Goal: Task Accomplishment & Management: Use online tool/utility

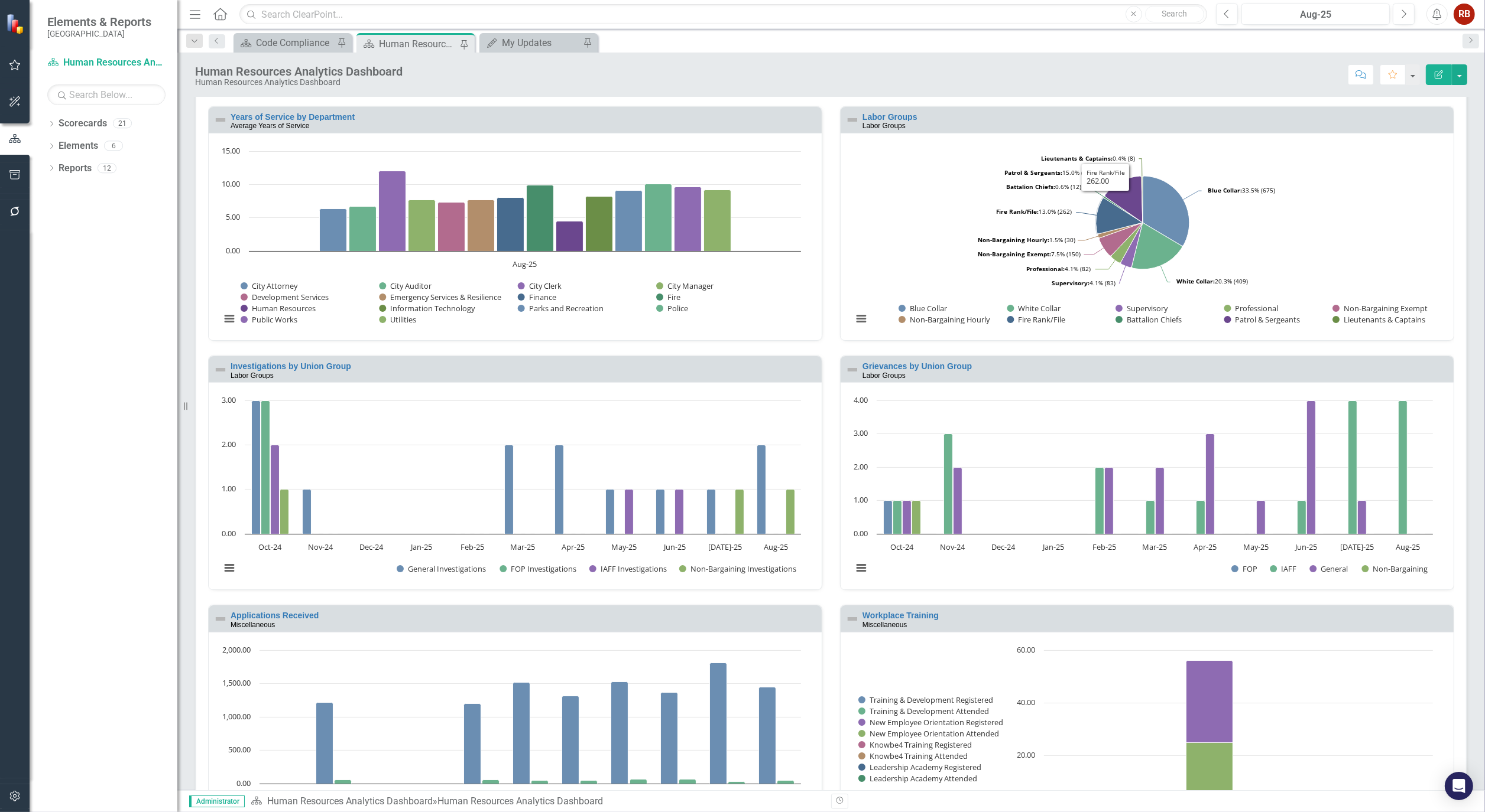
scroll to position [891, 0]
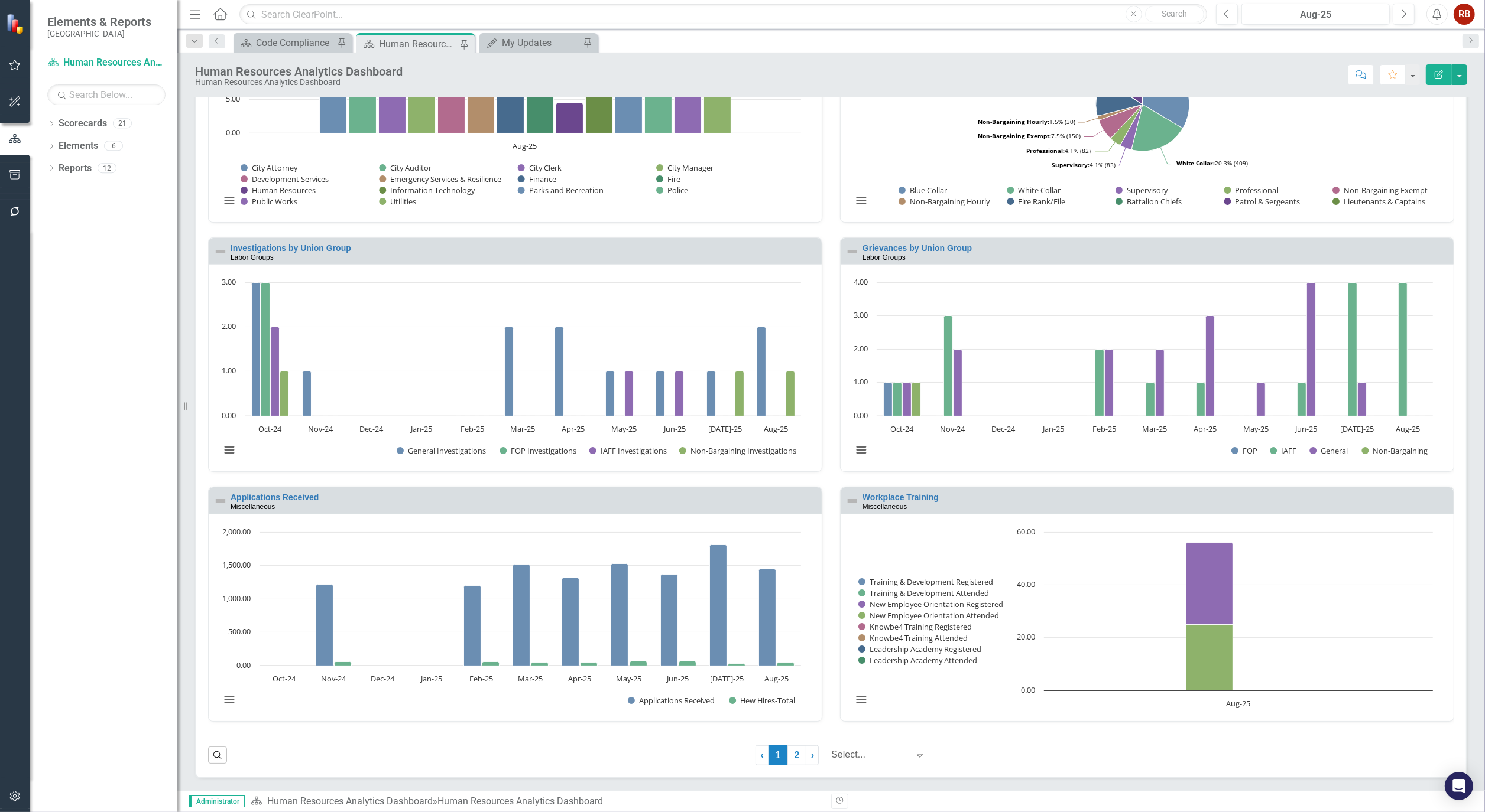
click at [787, 757] on link "2" at bounding box center [797, 755] width 19 height 20
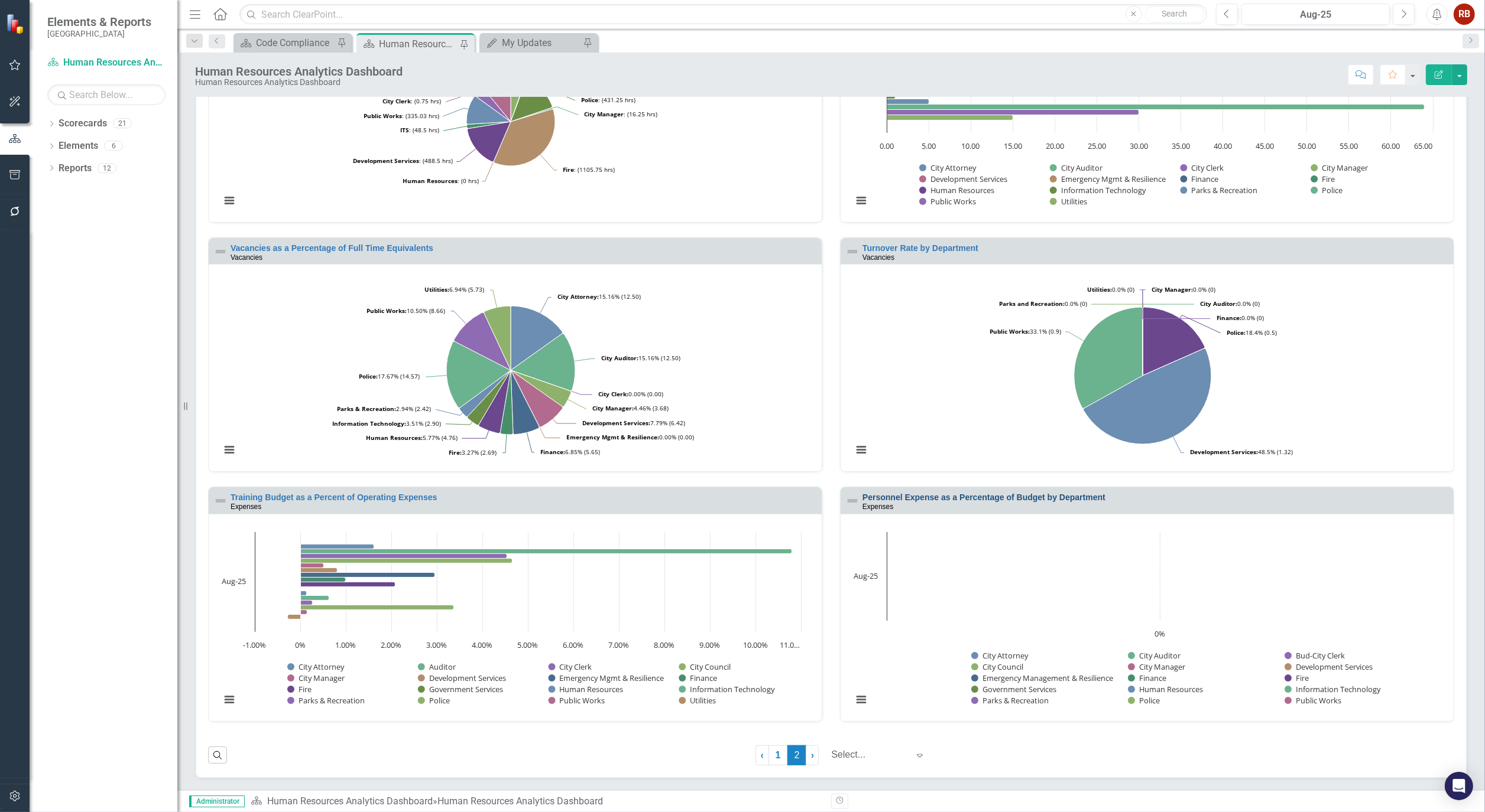
click at [951, 496] on link "Personnel Expense as a Percentage of Budget by Department" at bounding box center [983, 497] width 243 height 9
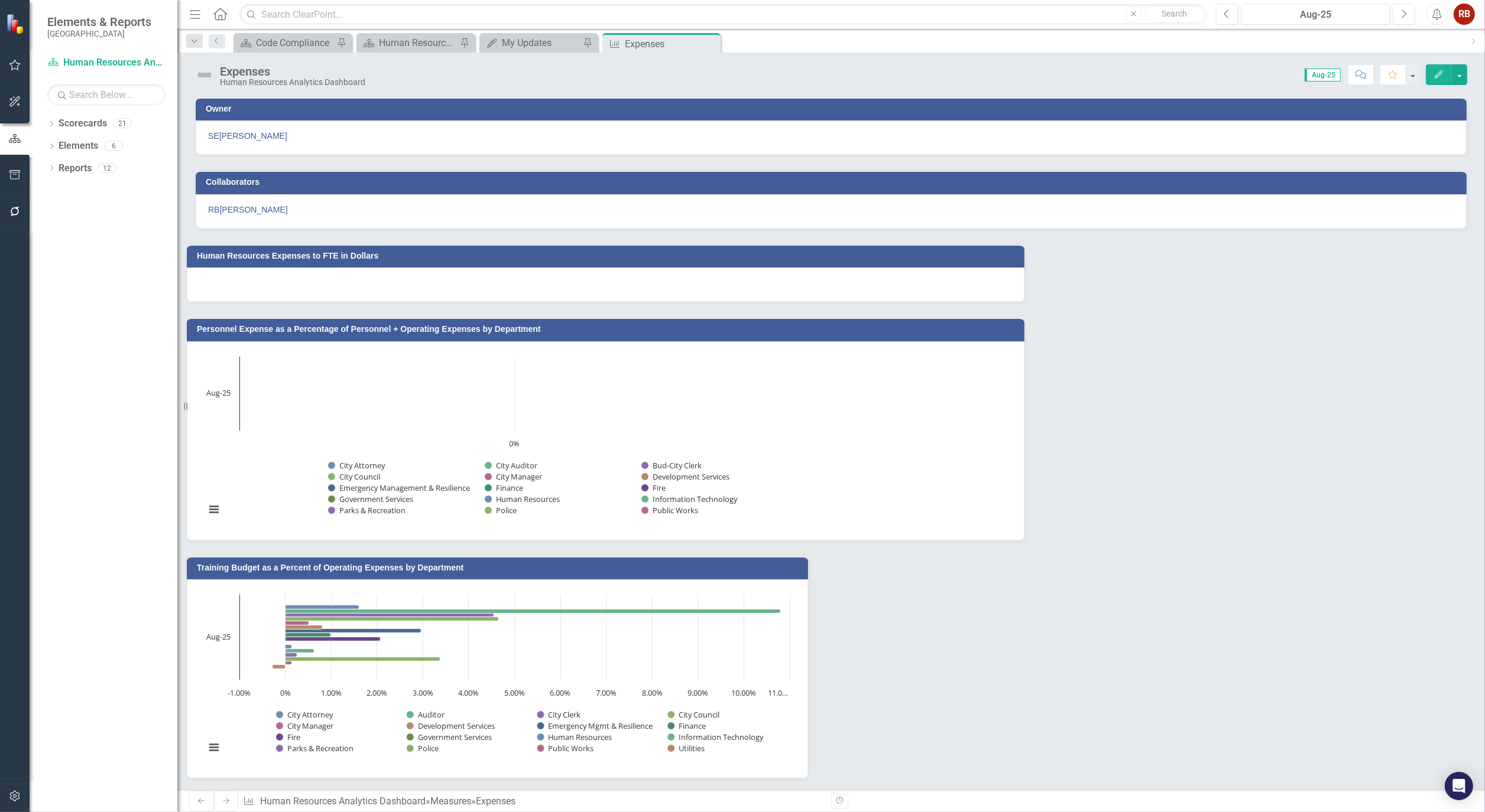
click at [1431, 70] on button "Edit" at bounding box center [1438, 75] width 26 height 21
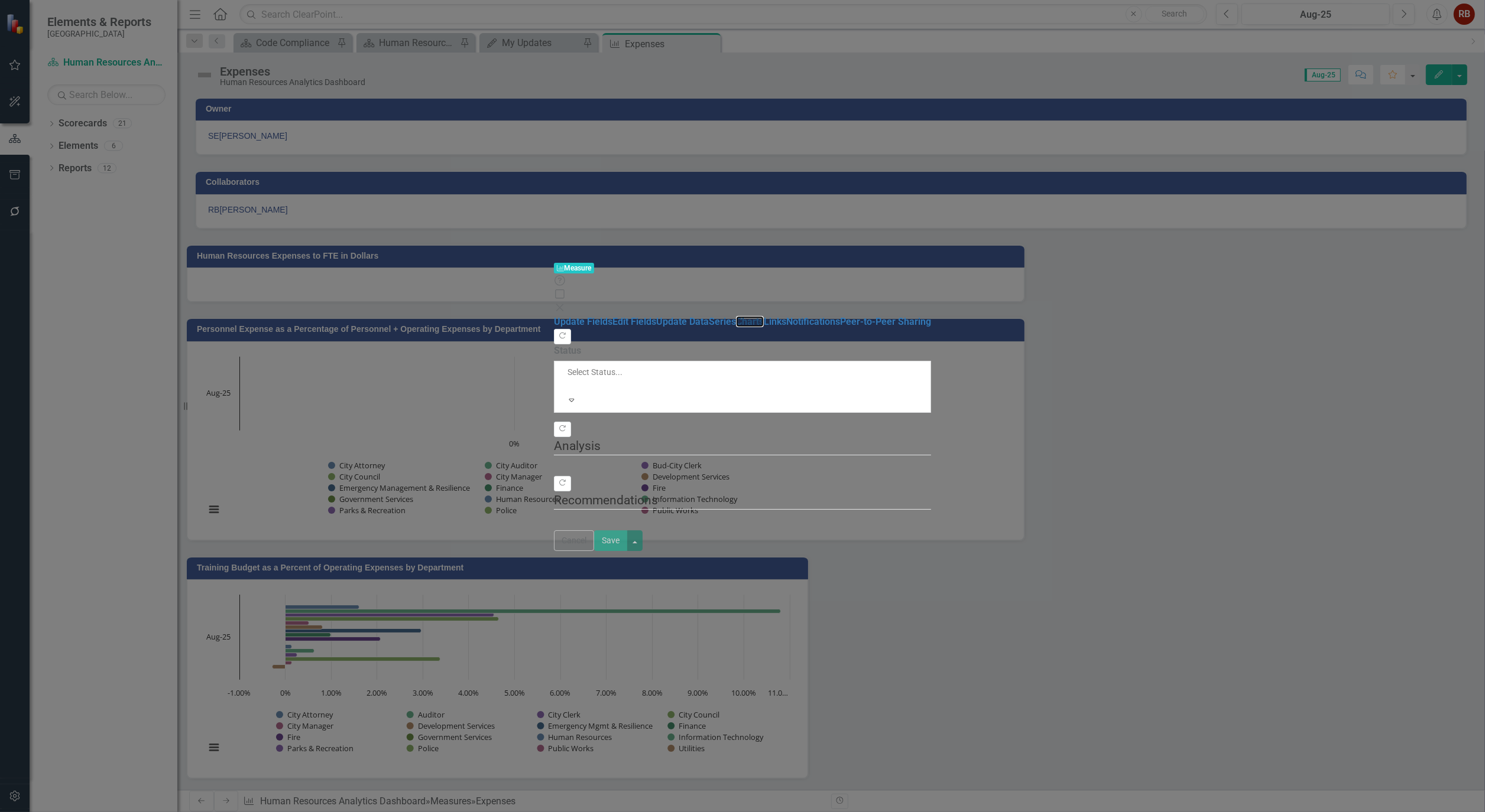
click at [736, 316] on link "Charts" at bounding box center [749, 321] width 28 height 11
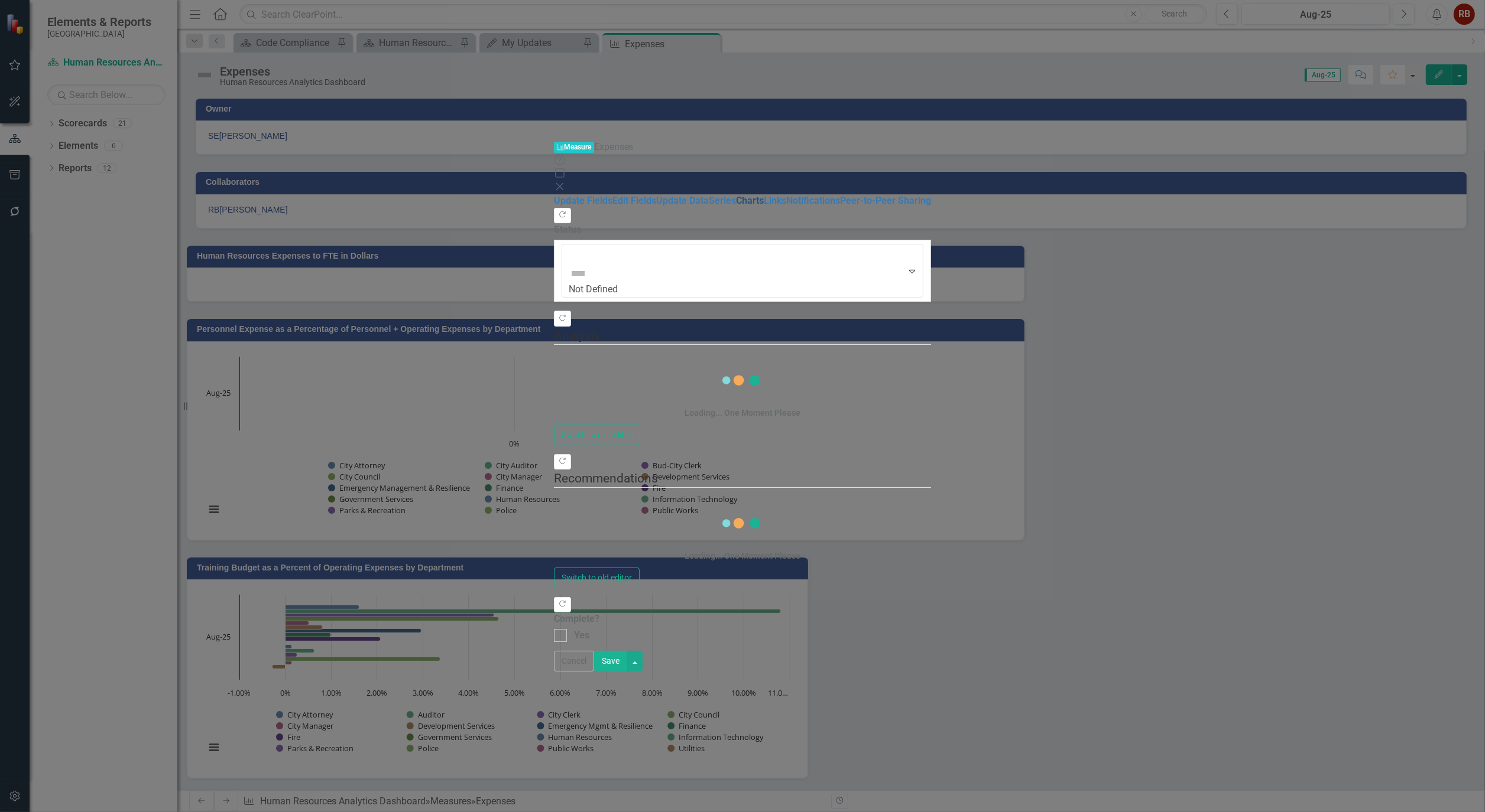
click at [736, 195] on link "Charts" at bounding box center [749, 200] width 28 height 11
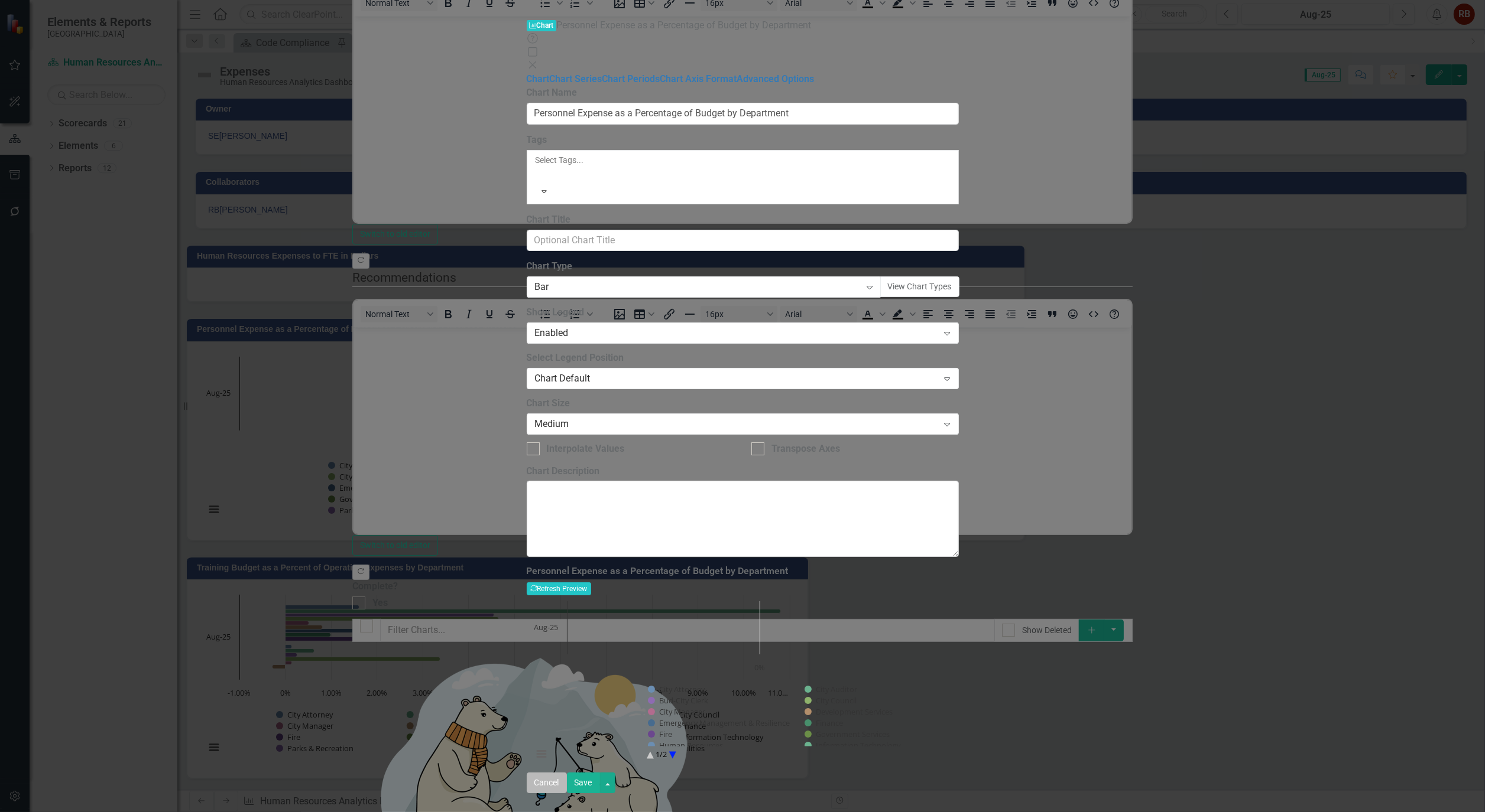
click at [567, 794] on button "Cancel" at bounding box center [547, 784] width 41 height 21
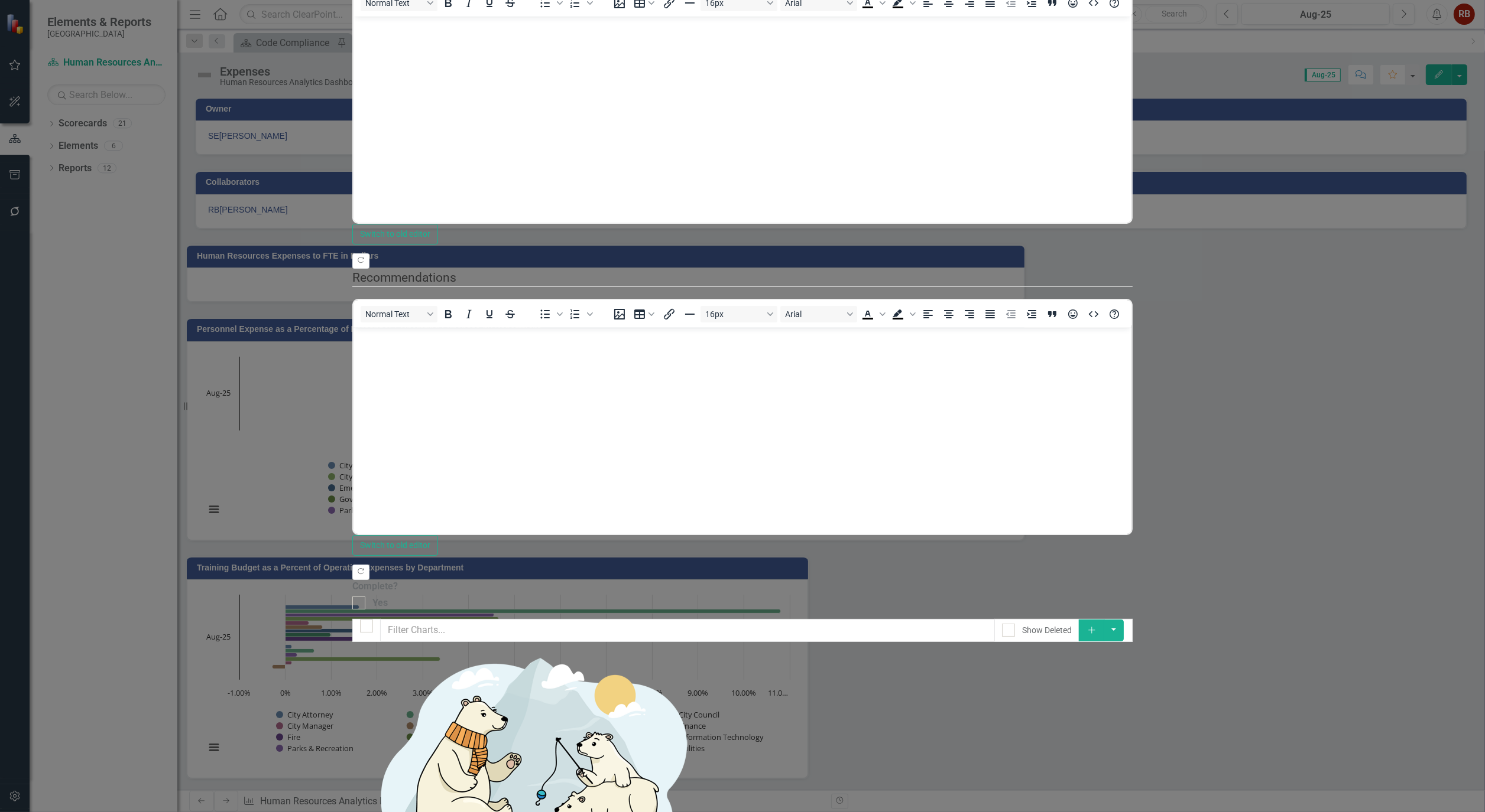
click at [1405, 140] on link "Edit Edit Chart" at bounding box center [1416, 142] width 93 height 22
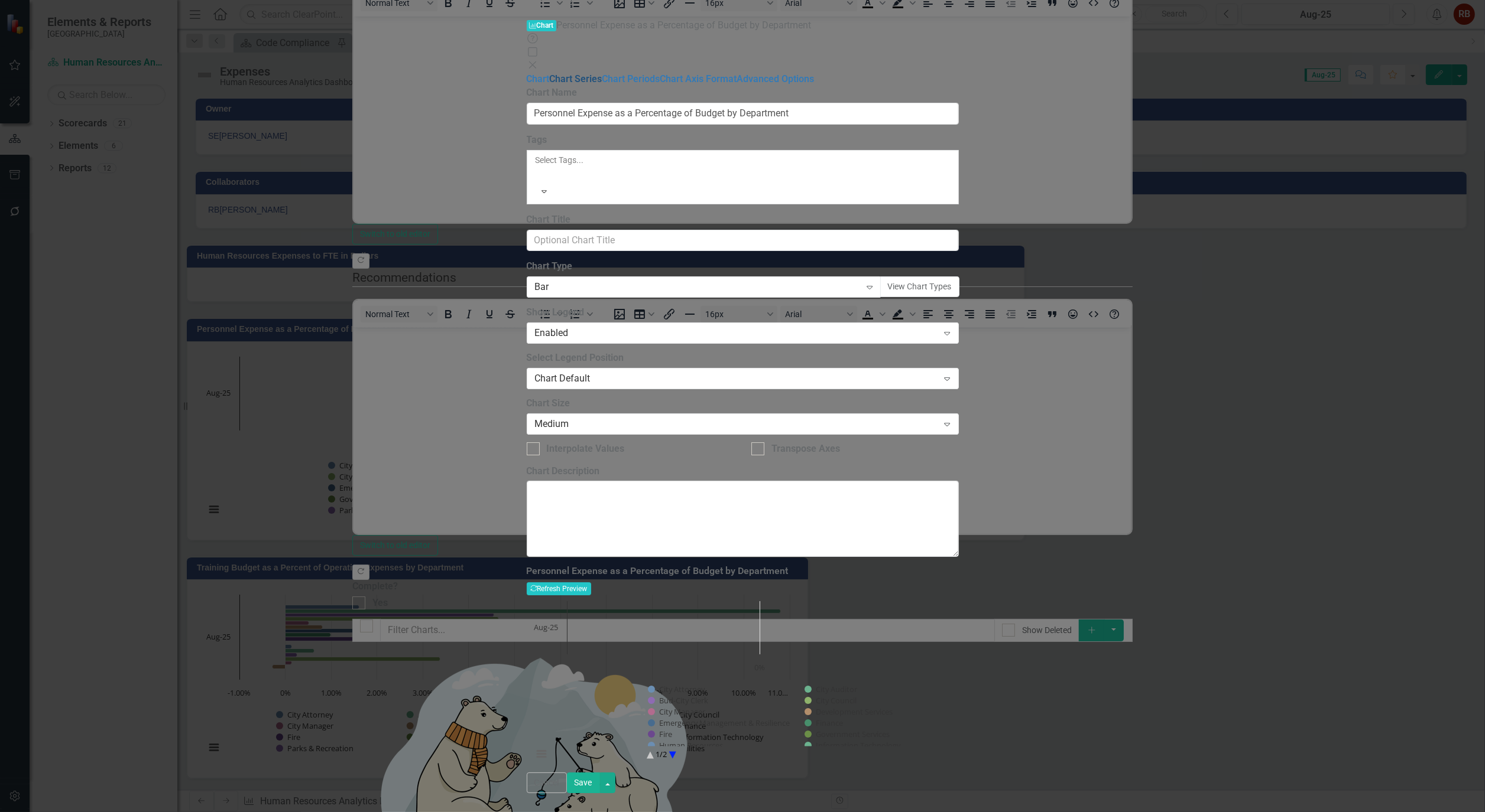
click at [550, 73] on link "Chart Series" at bounding box center [576, 79] width 53 height 11
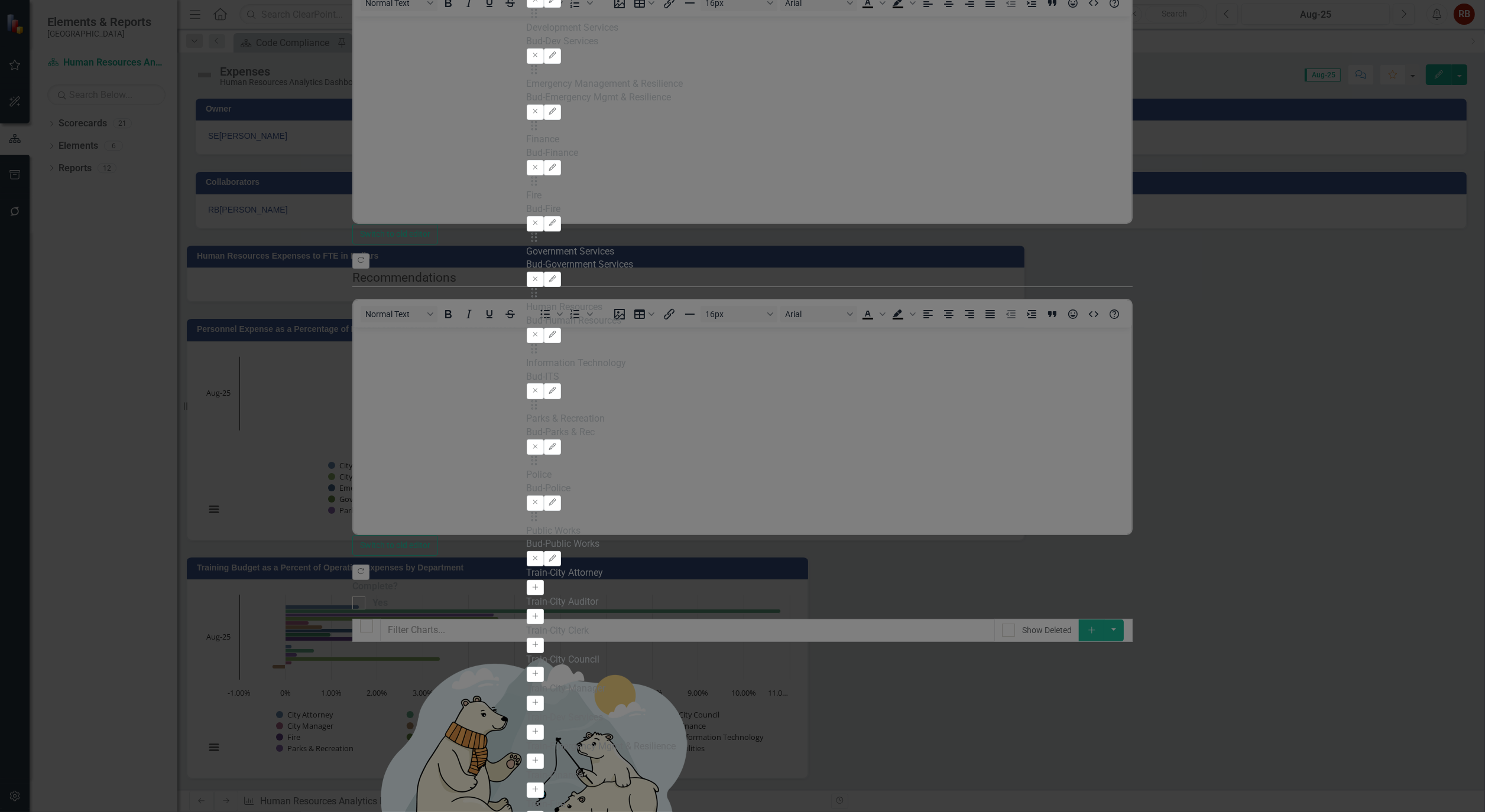
click at [961, 812] on div "Default (Use Measure Reporting Frequency)" at bounding box center [742, 819] width 1485 height 14
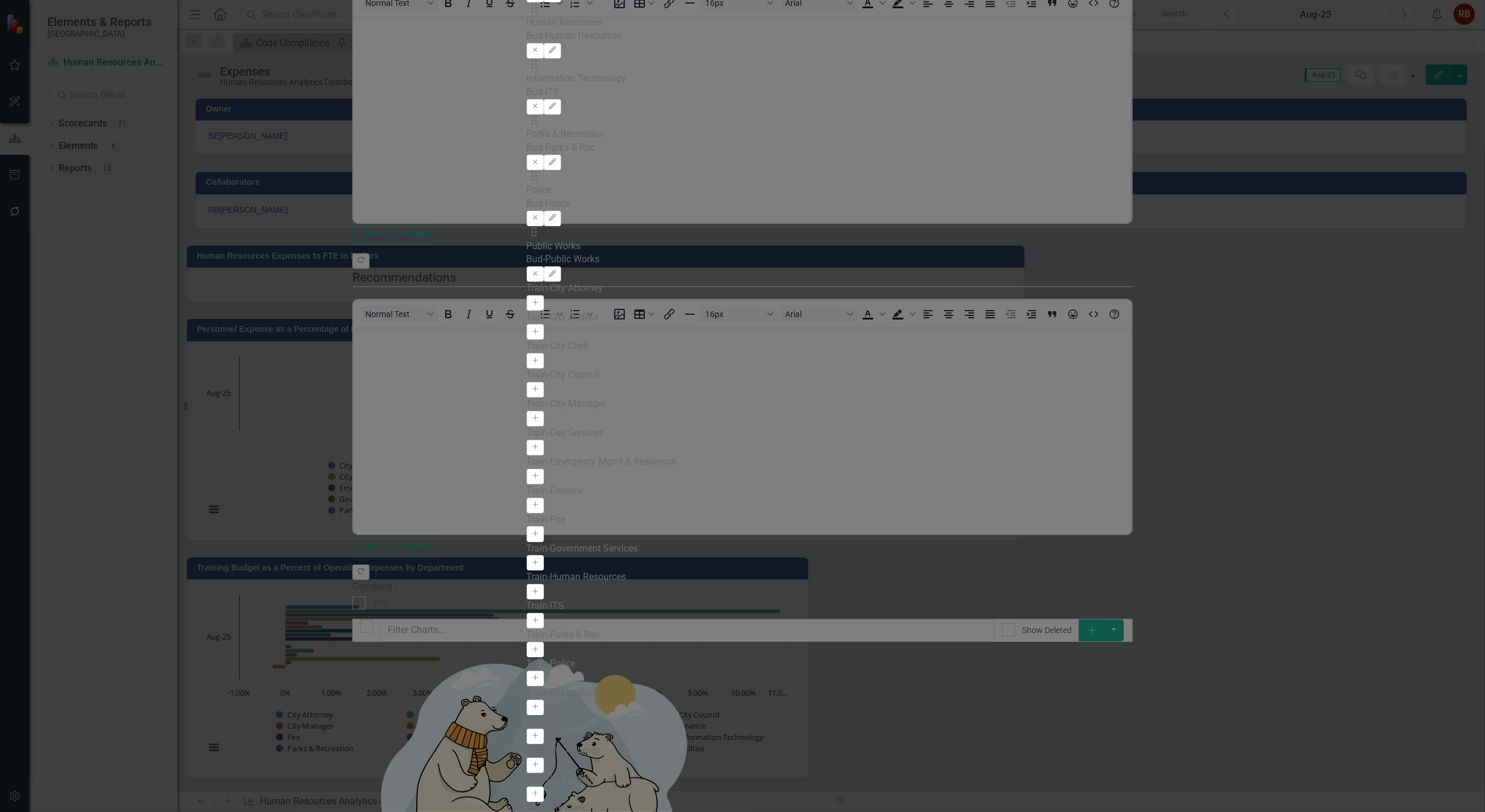
checkbox input "true"
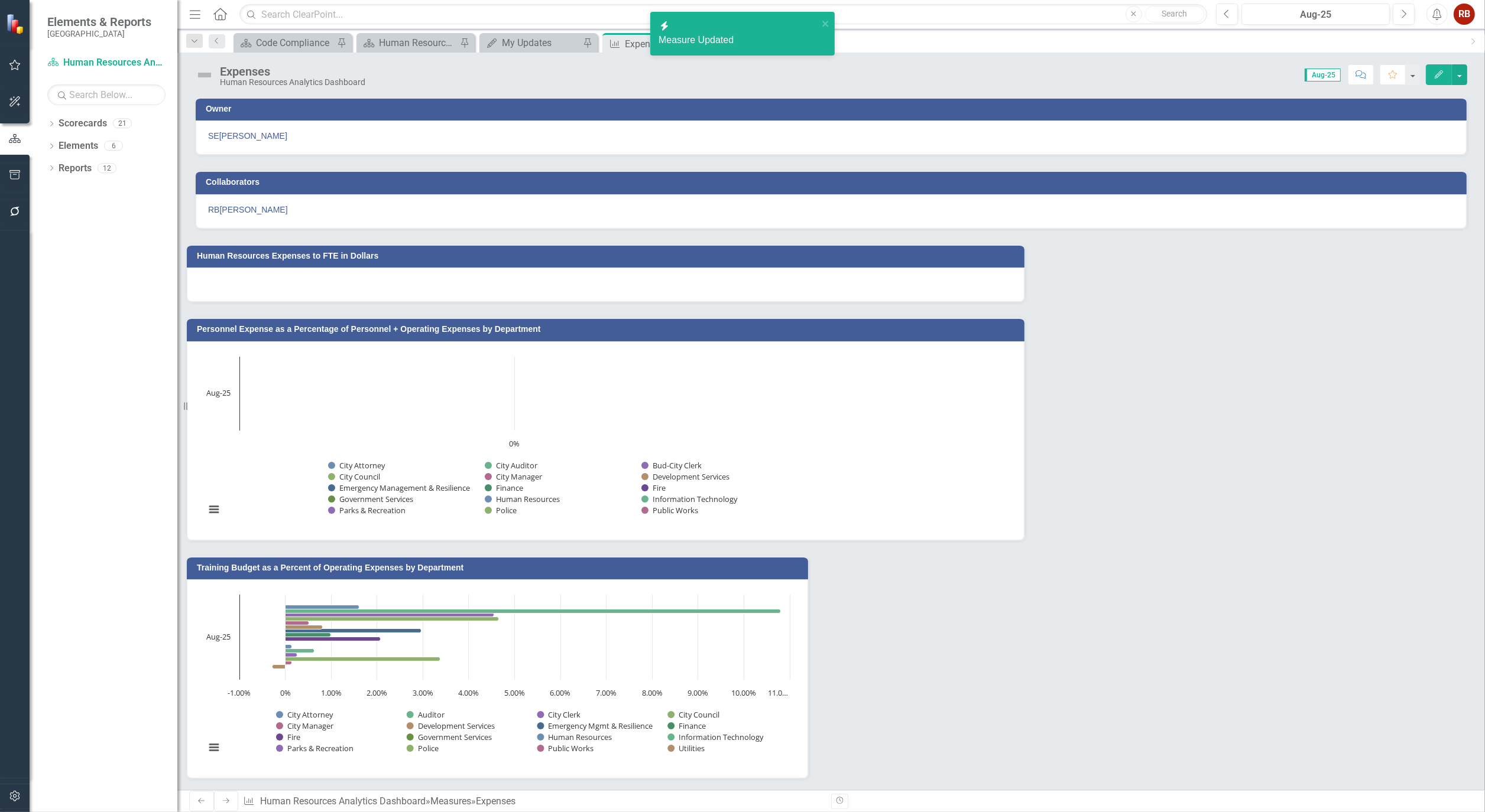
click at [16, 173] on icon "button" at bounding box center [15, 174] width 12 height 9
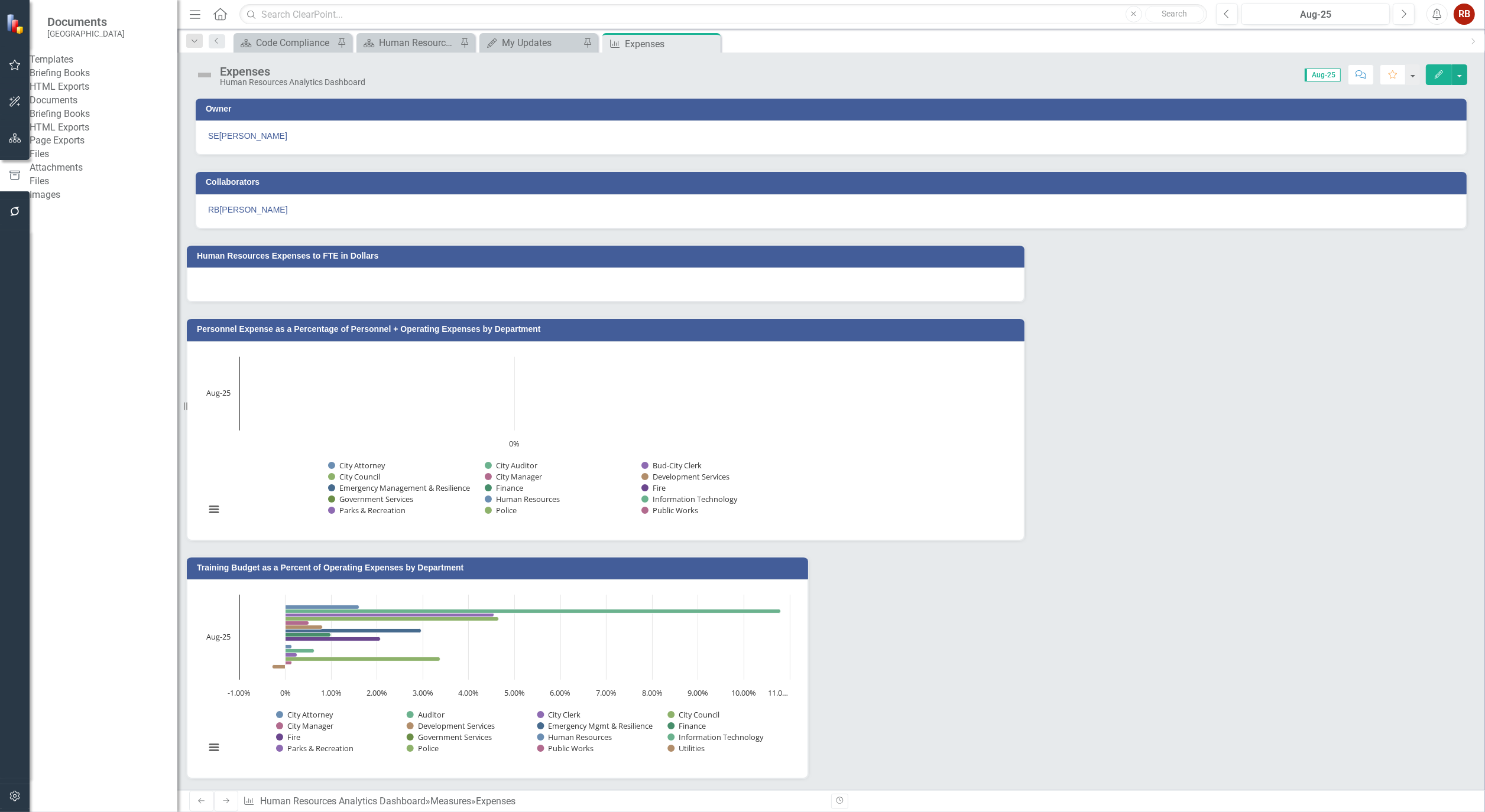
click at [96, 80] on link "Briefing Books" at bounding box center [103, 73] width 148 height 14
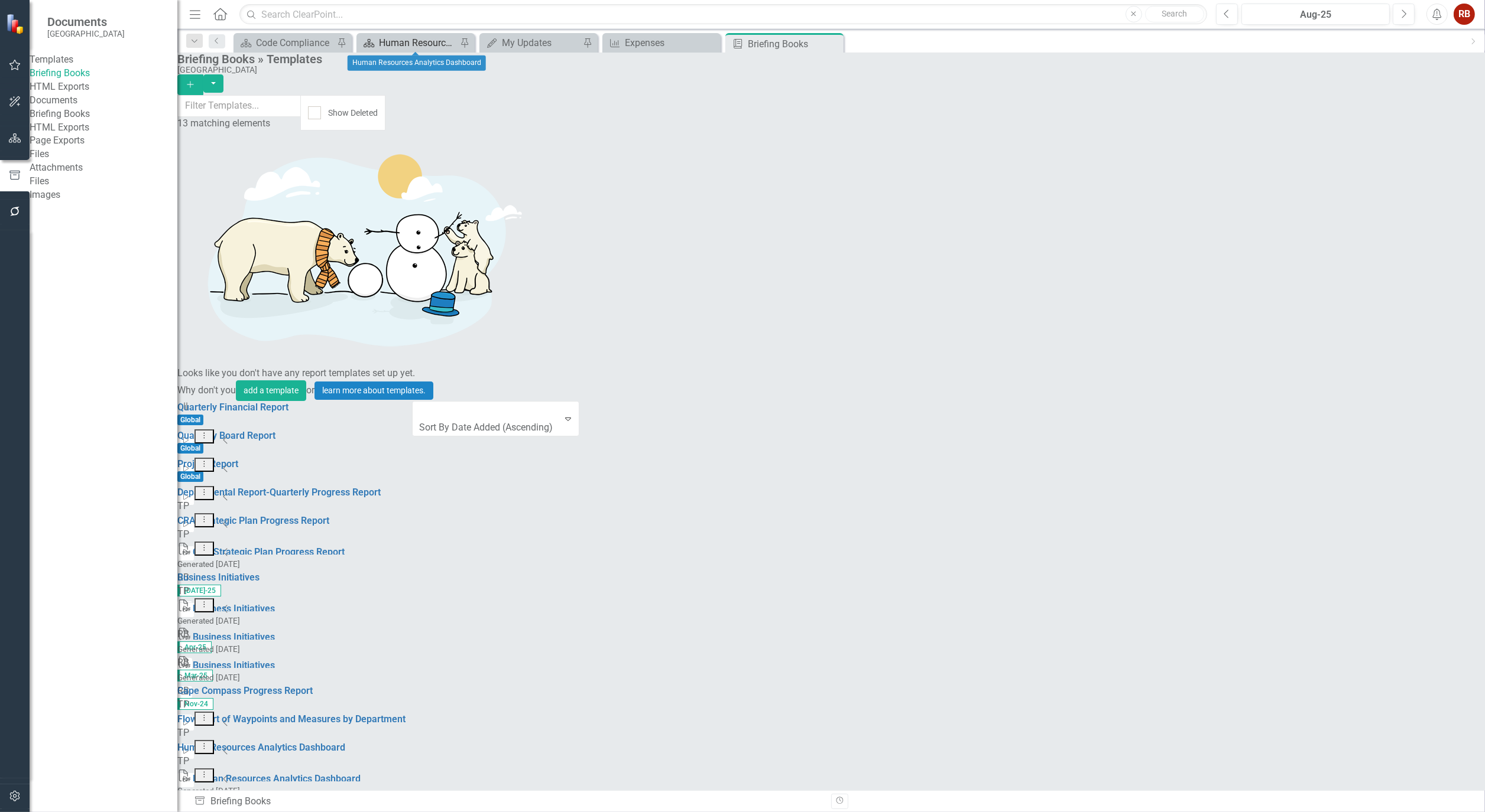
click at [427, 41] on div "Human Resources Analytics Dashboard" at bounding box center [418, 42] width 78 height 15
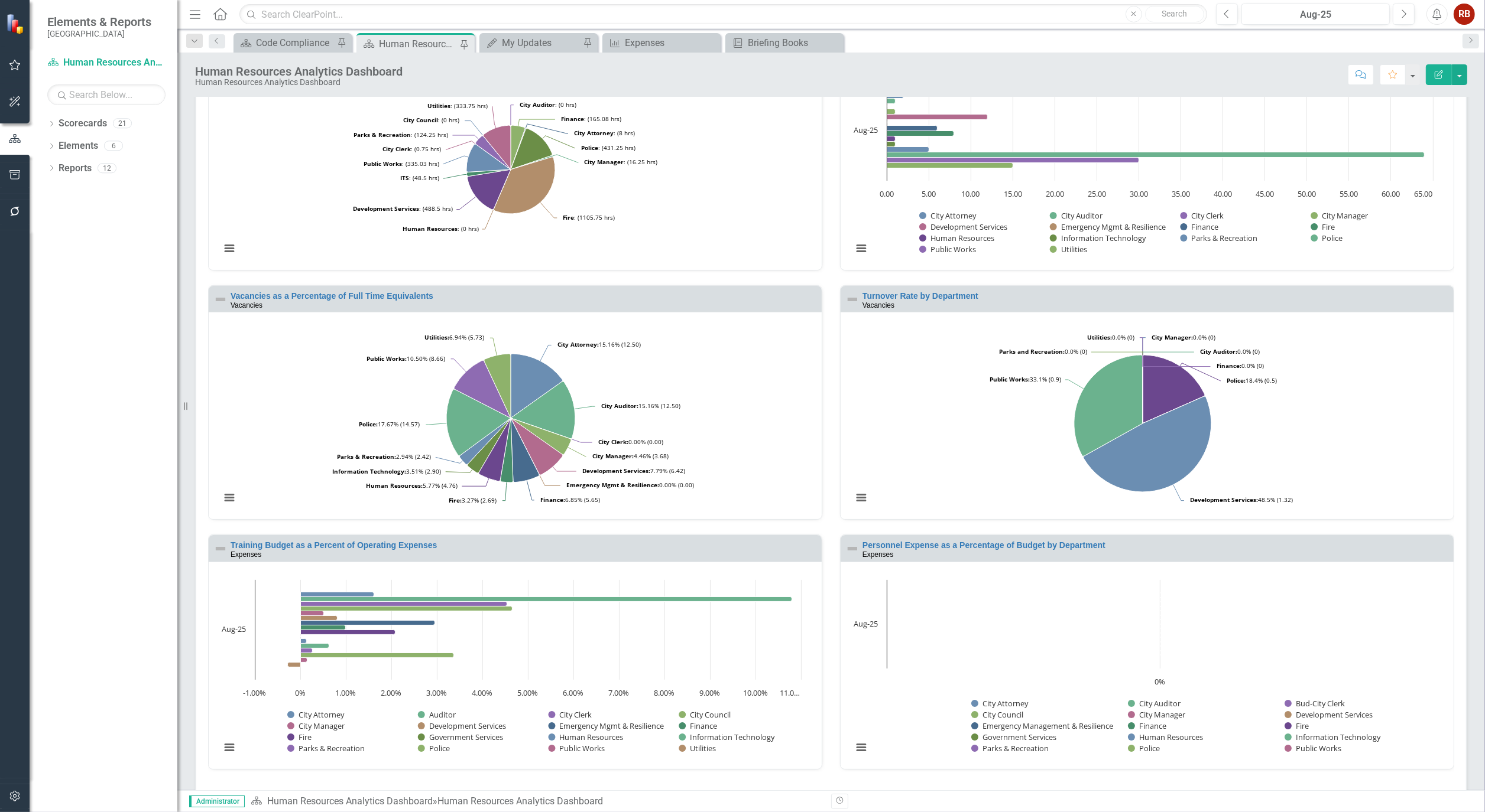
scroll to position [891, 0]
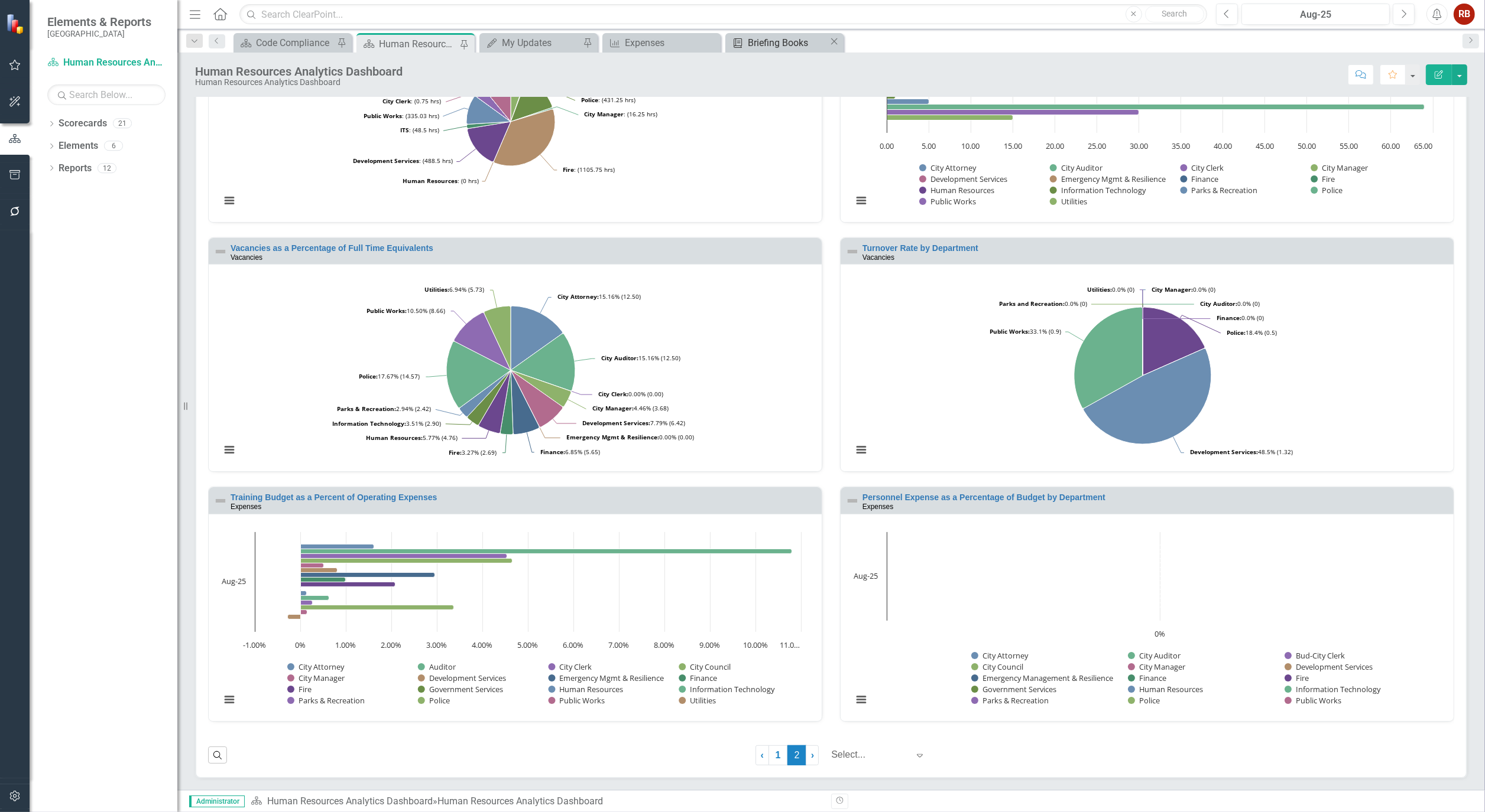
click at [785, 39] on div "Briefing Books" at bounding box center [788, 42] width 81 height 15
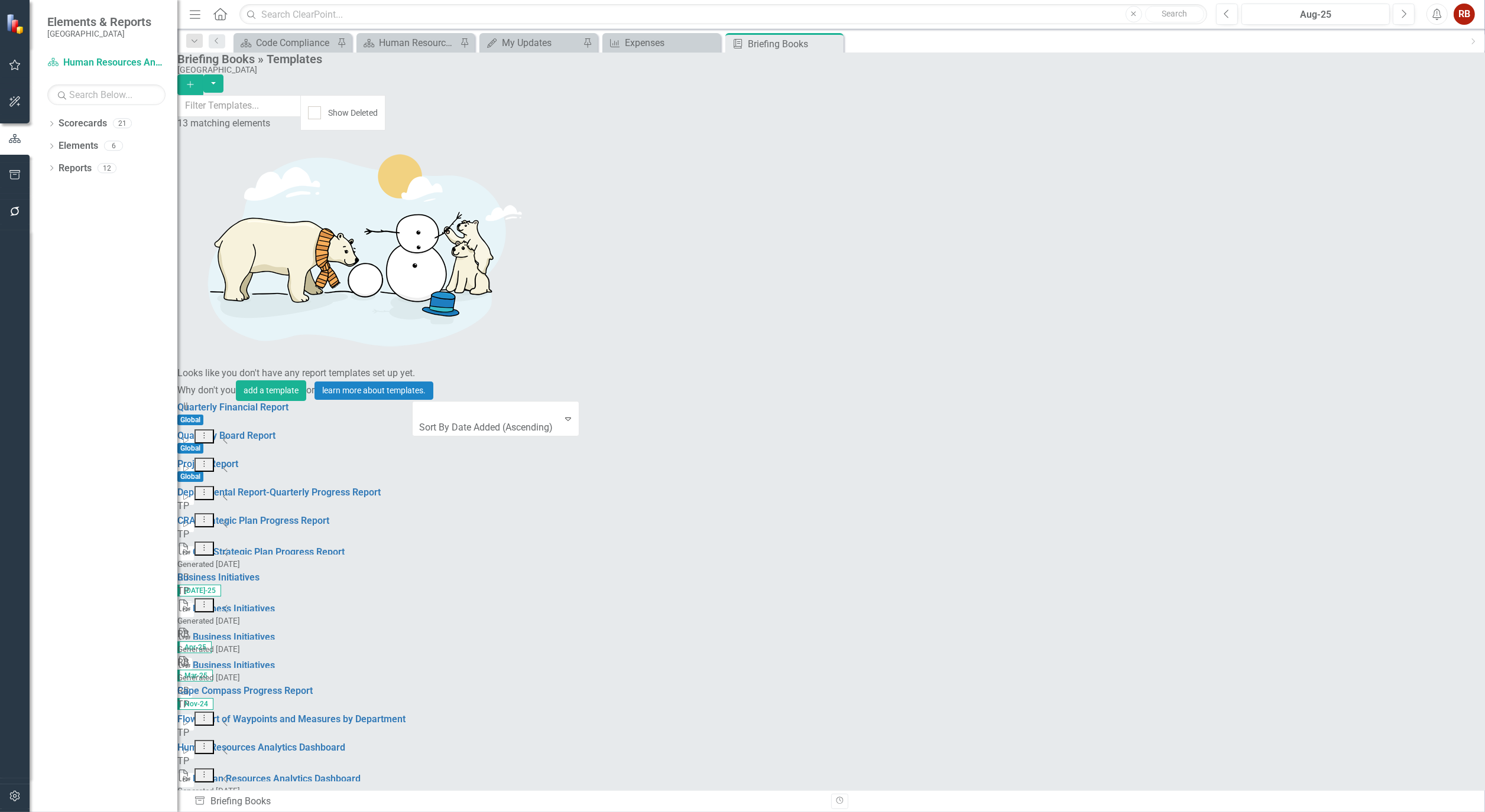
click at [1397, 559] on link "Preview Preview Template" at bounding box center [1385, 563] width 110 height 22
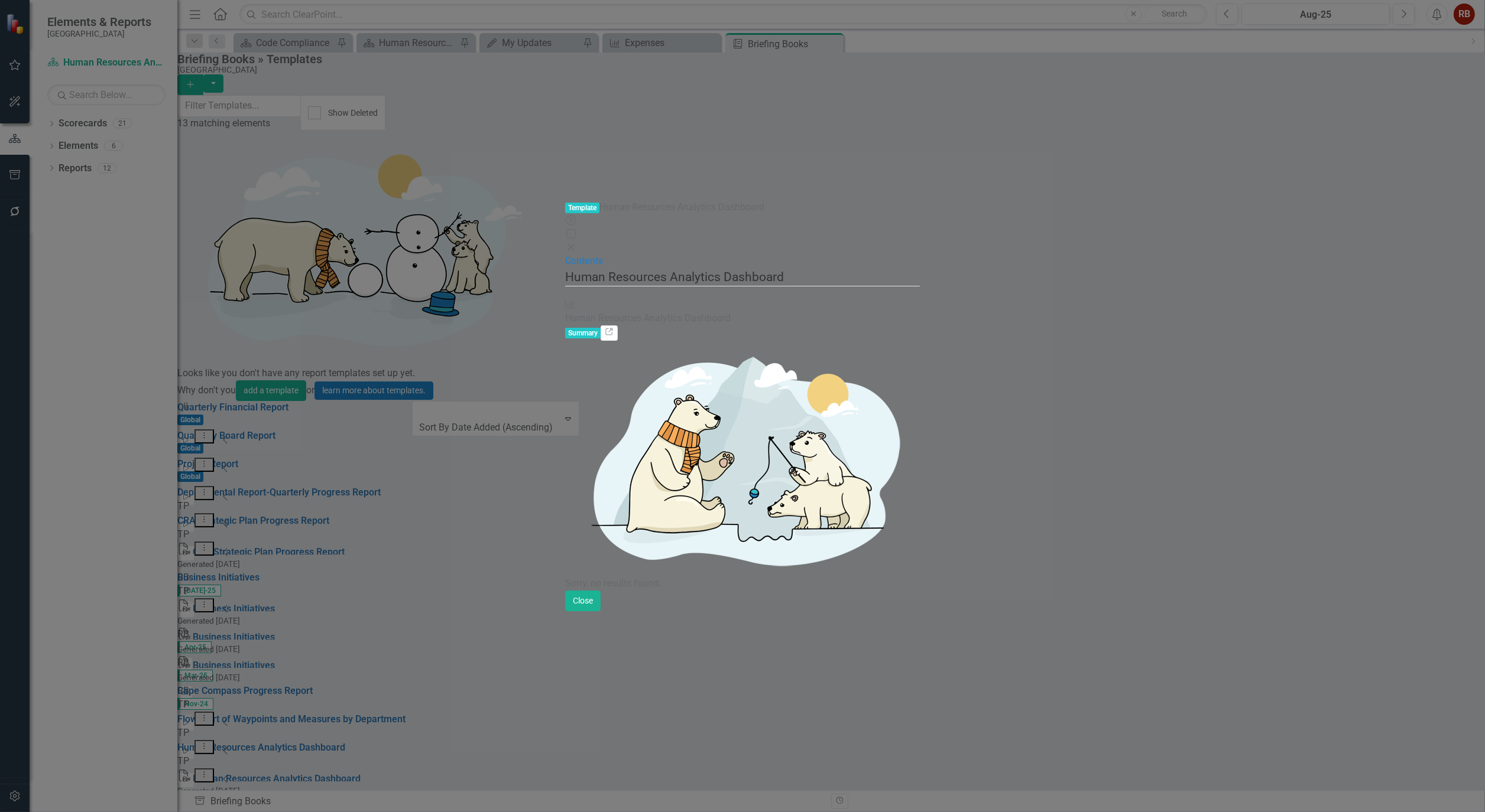
click at [566, 312] on div "Human Resources Analytics Dashboard" at bounding box center [742, 319] width 355 height 14
click at [601, 612] on button "Close" at bounding box center [583, 601] width 35 height 21
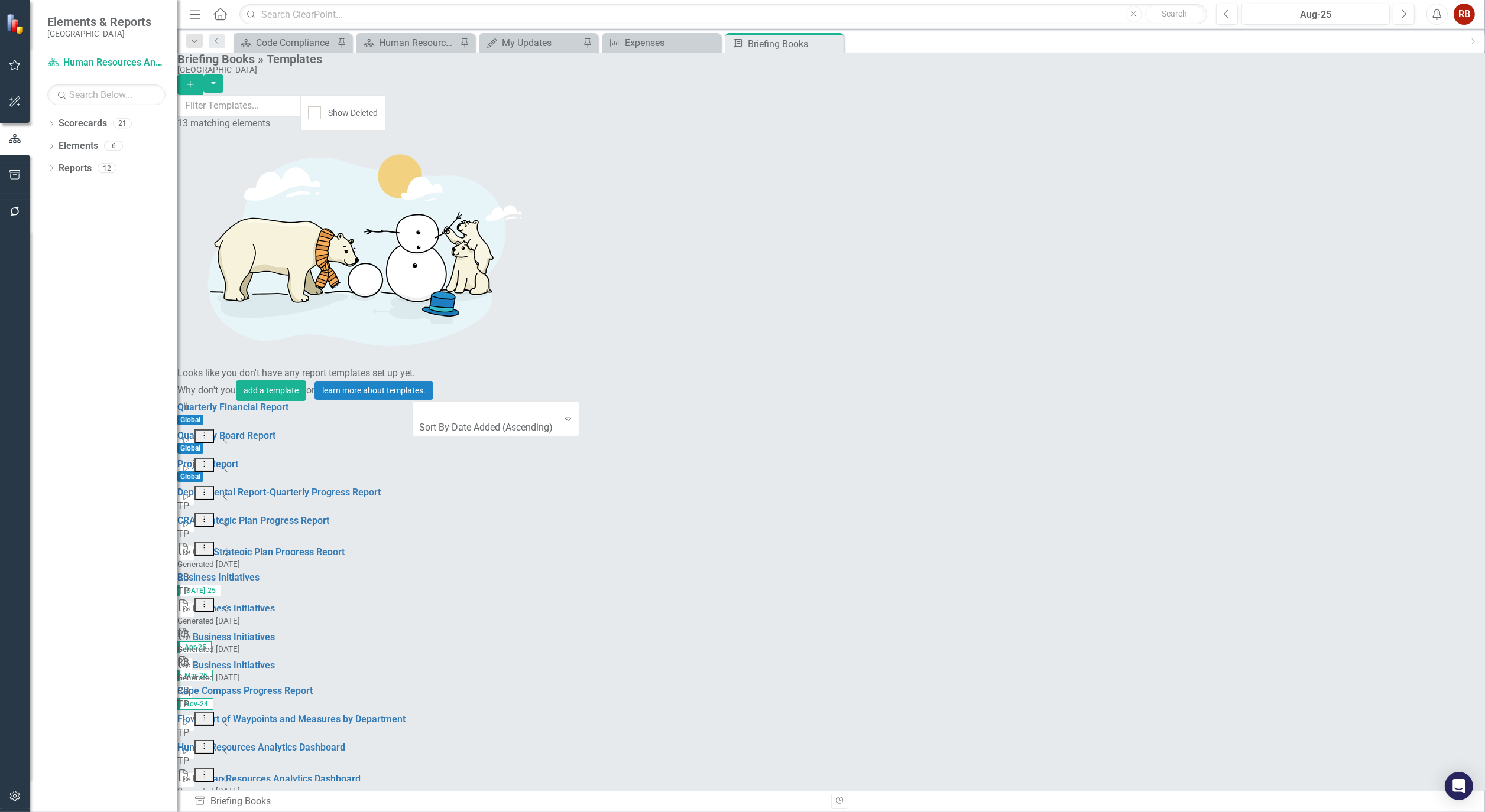
click at [1401, 601] on link "Preview Preview Template" at bounding box center [1385, 600] width 110 height 22
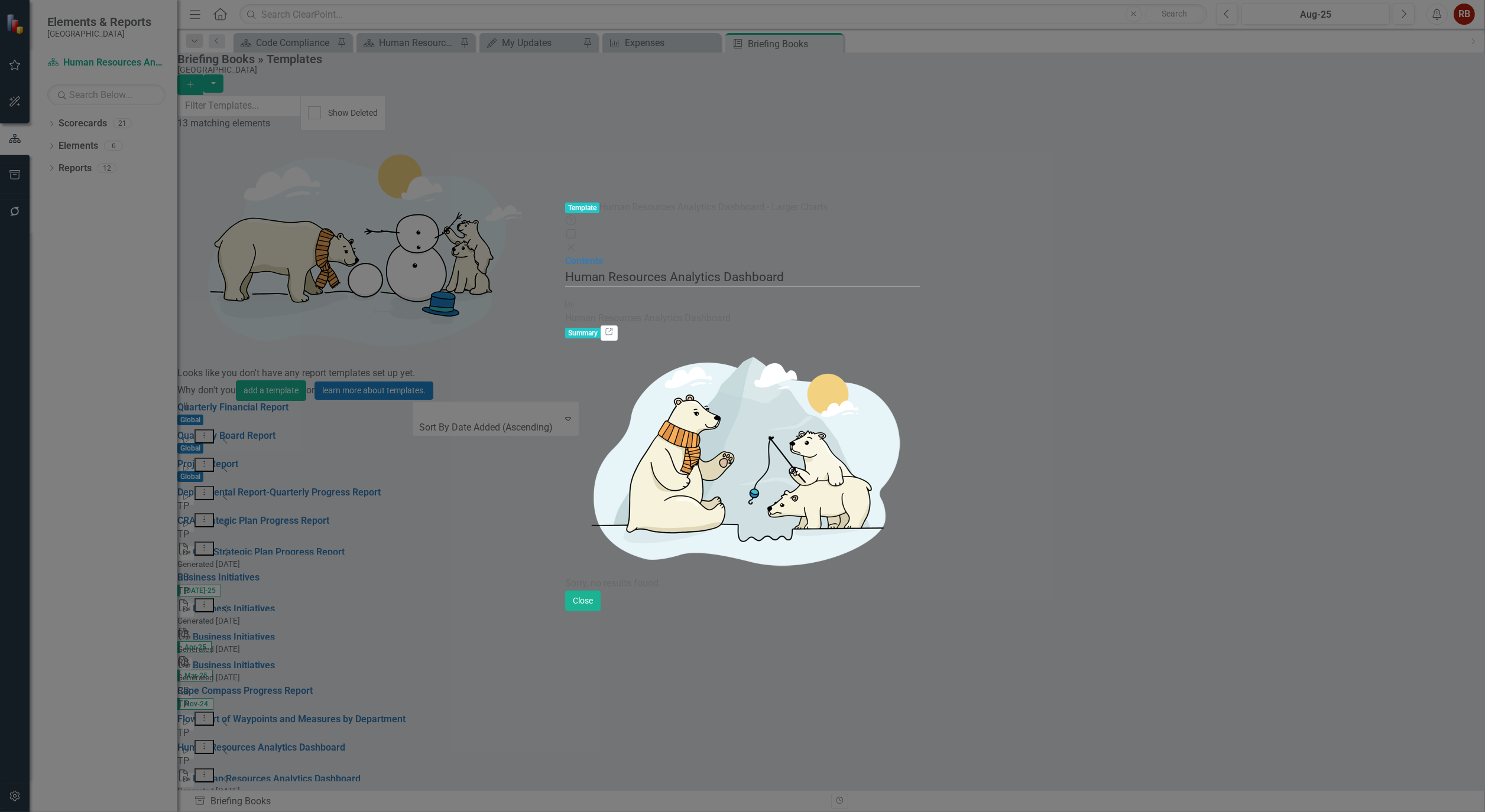
click at [919, 591] on div "The pages that you have selected to include are listed below. If you manually s…" at bounding box center [742, 430] width 355 height 323
click at [601, 612] on button "Close" at bounding box center [583, 601] width 35 height 21
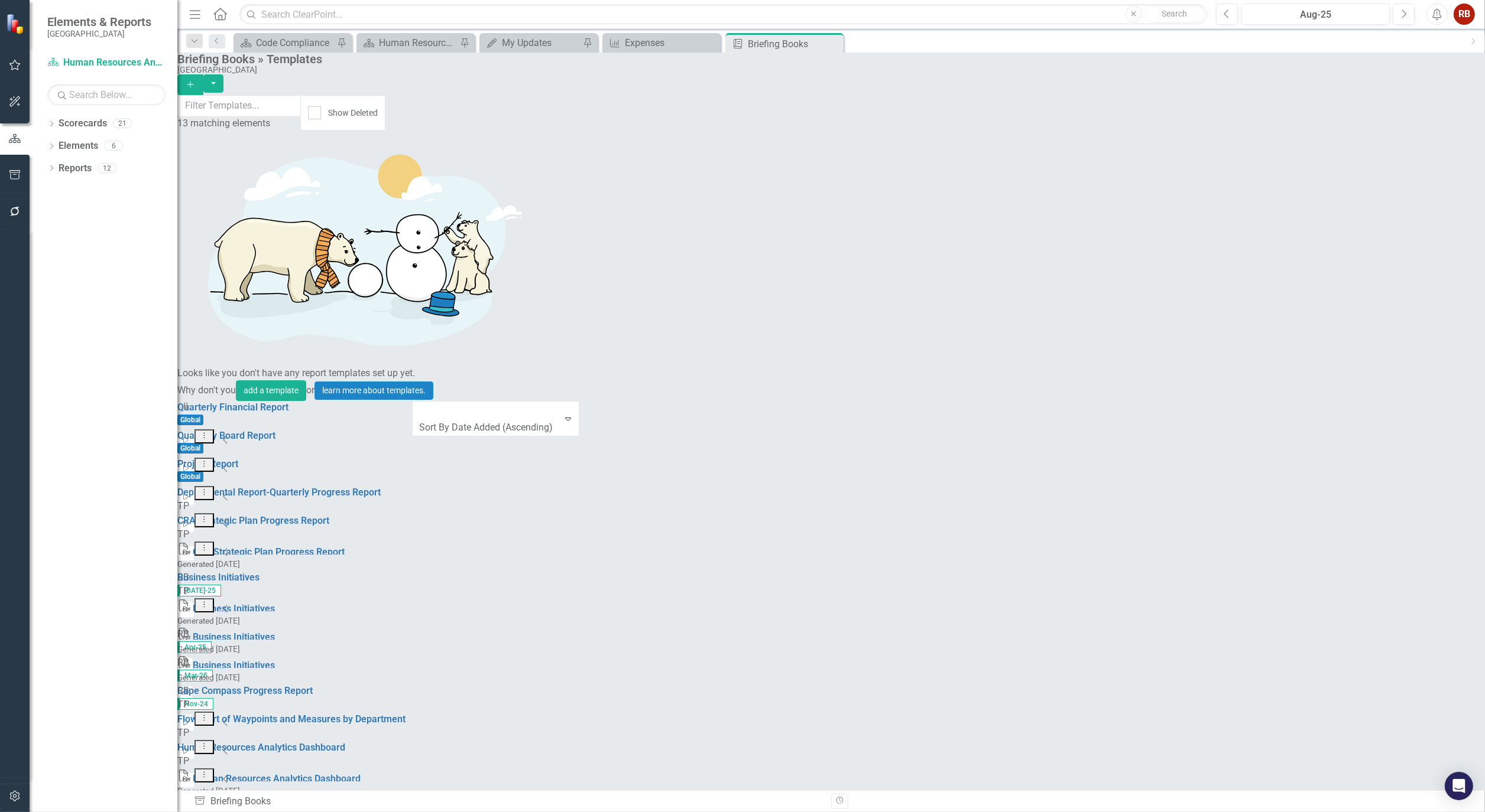
click at [1379, 658] on link "Edit Edit Template" at bounding box center [1385, 658] width 110 height 22
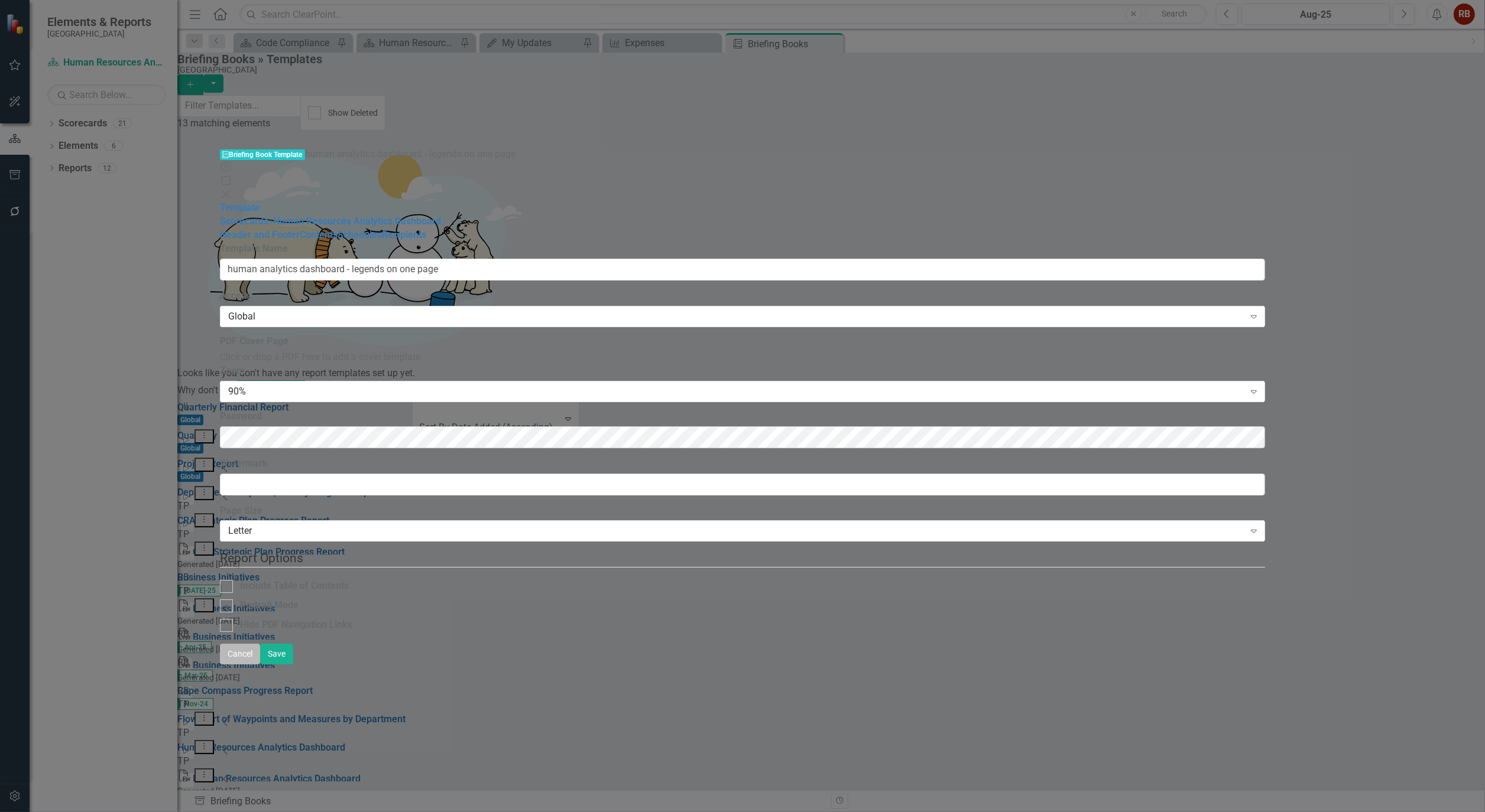
click at [260, 664] on button "Cancel" at bounding box center [240, 654] width 41 height 21
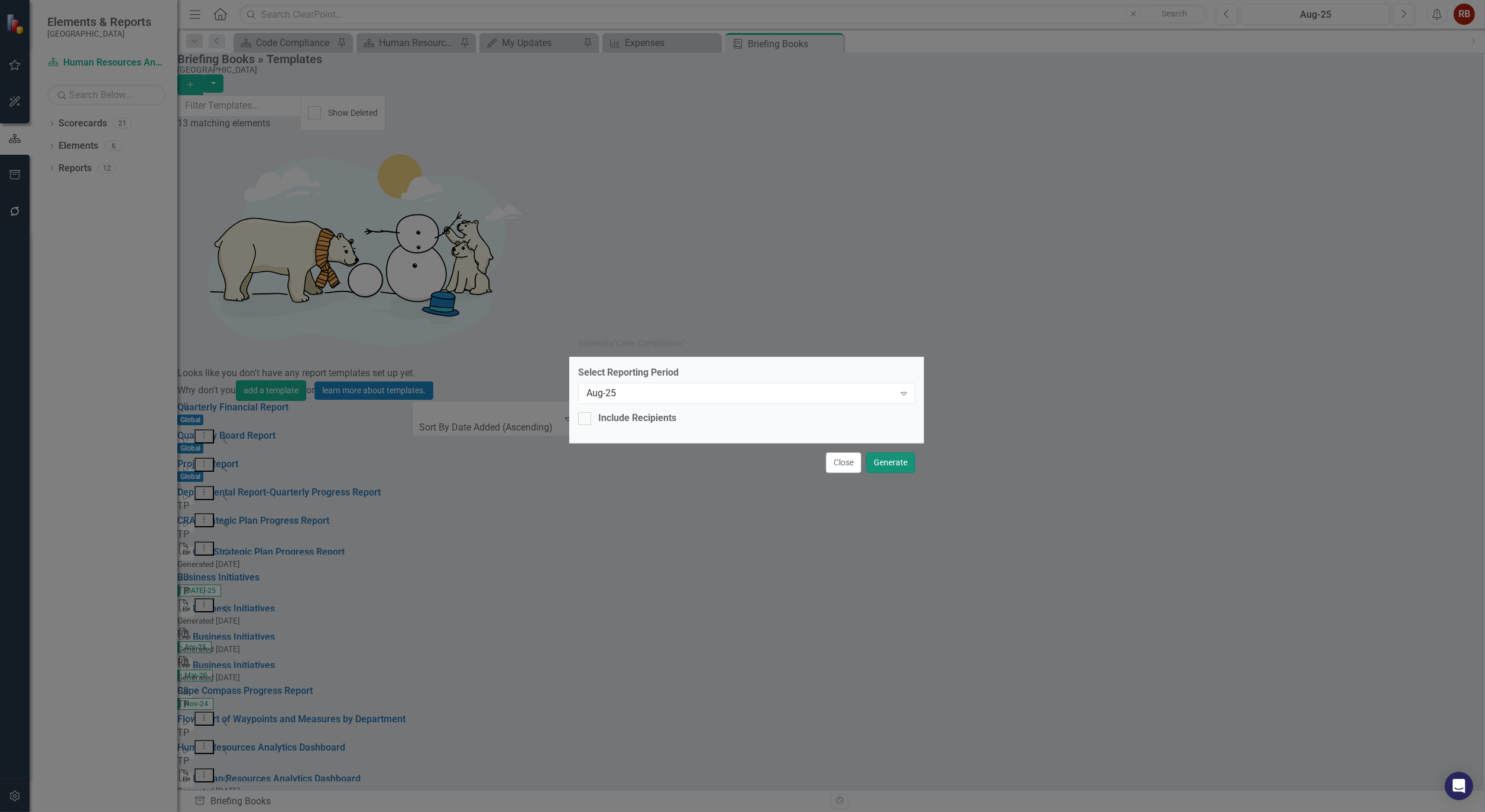
click at [895, 455] on button "Generate" at bounding box center [890, 463] width 49 height 21
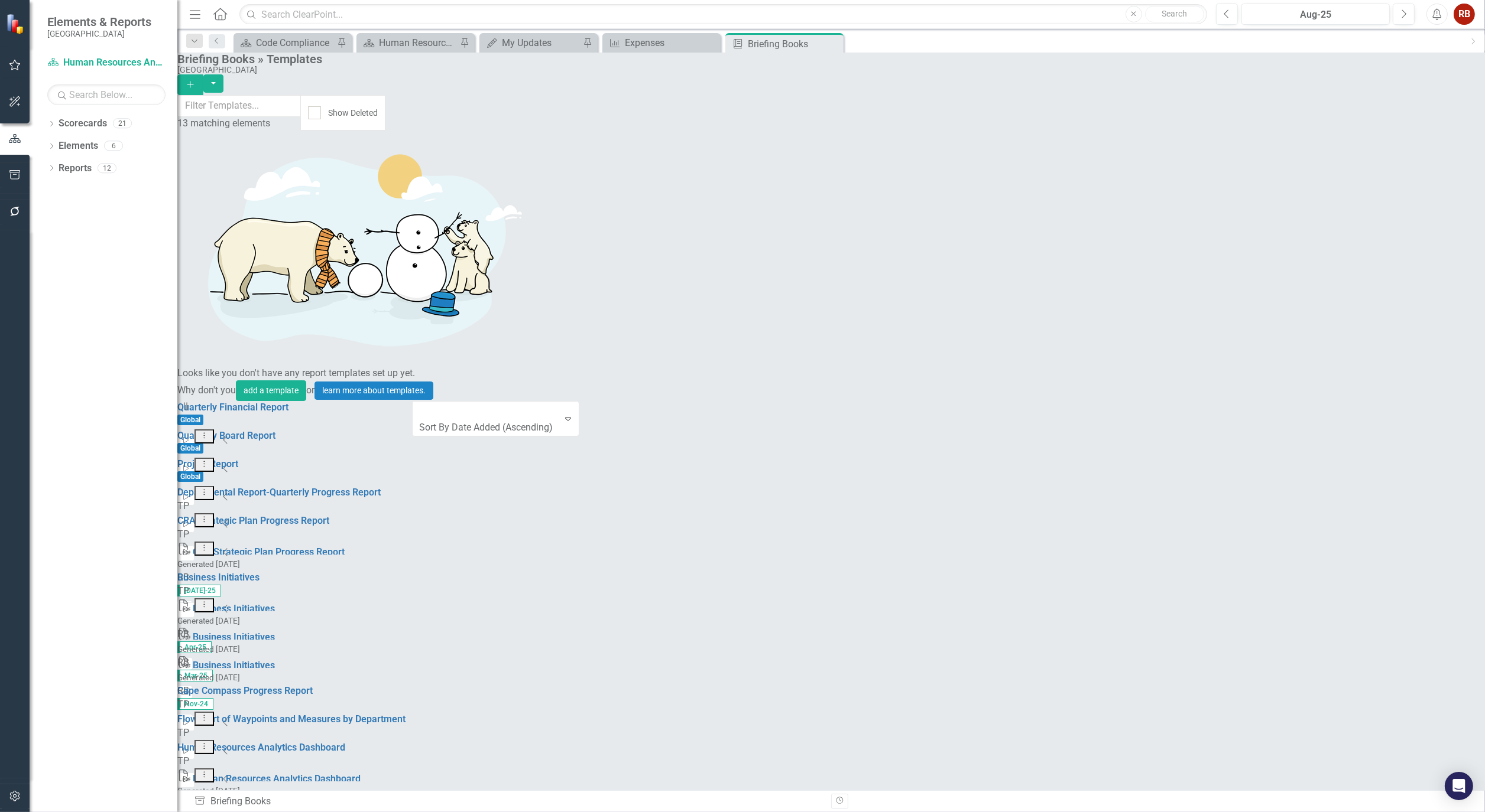
click at [190, 777] on icon "Start" at bounding box center [186, 780] width 9 height 7
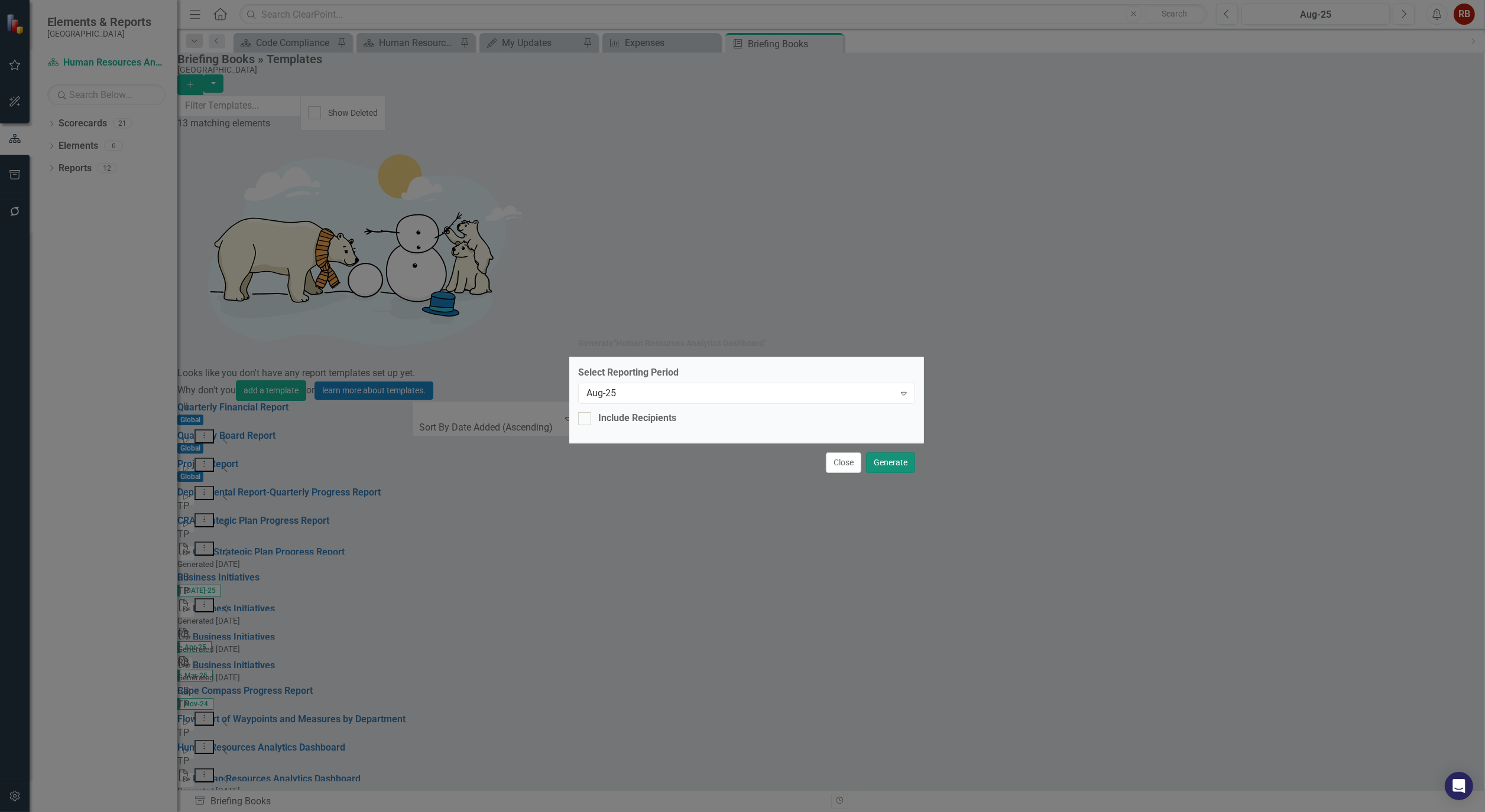
click at [882, 457] on button "Generate" at bounding box center [890, 463] width 49 height 21
